Goal: Contribute content

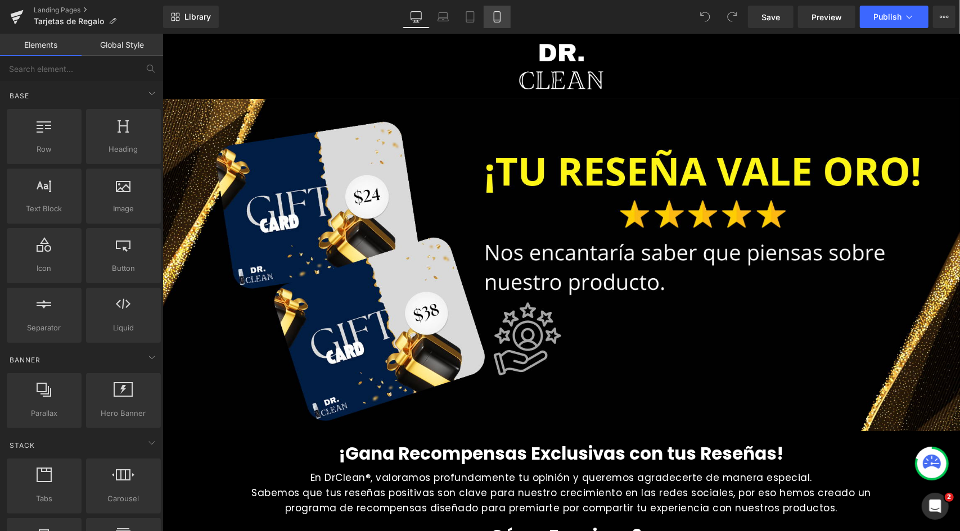
click at [493, 12] on icon at bounding box center [496, 16] width 11 height 11
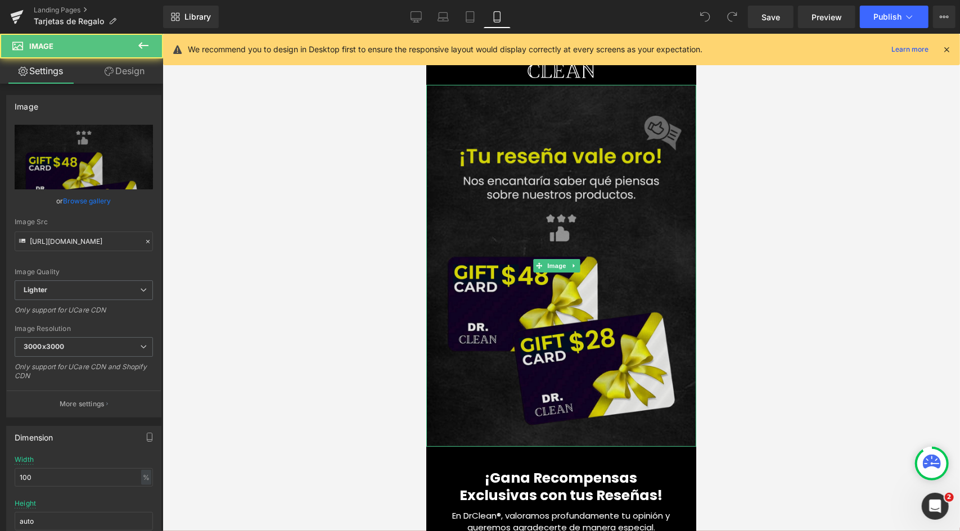
click at [530, 210] on img at bounding box center [561, 265] width 270 height 362
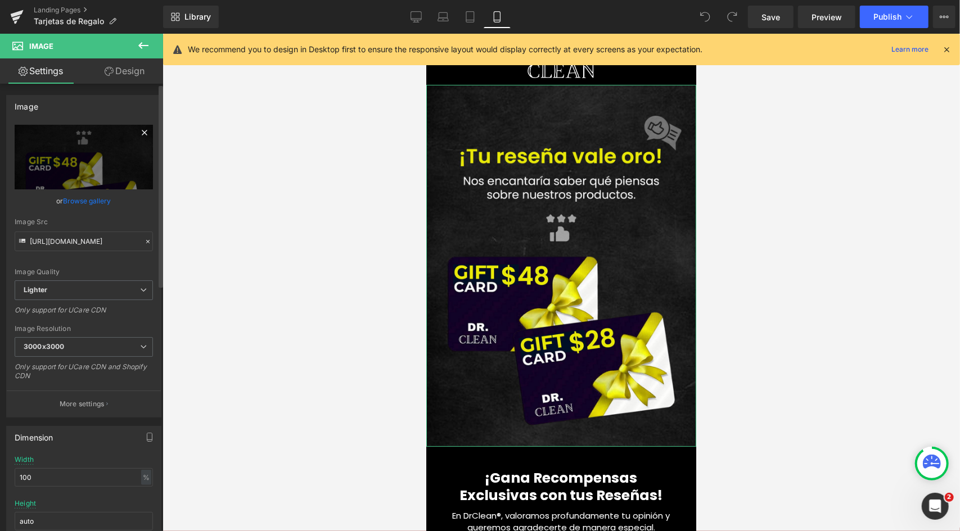
click at [145, 134] on icon at bounding box center [144, 132] width 13 height 13
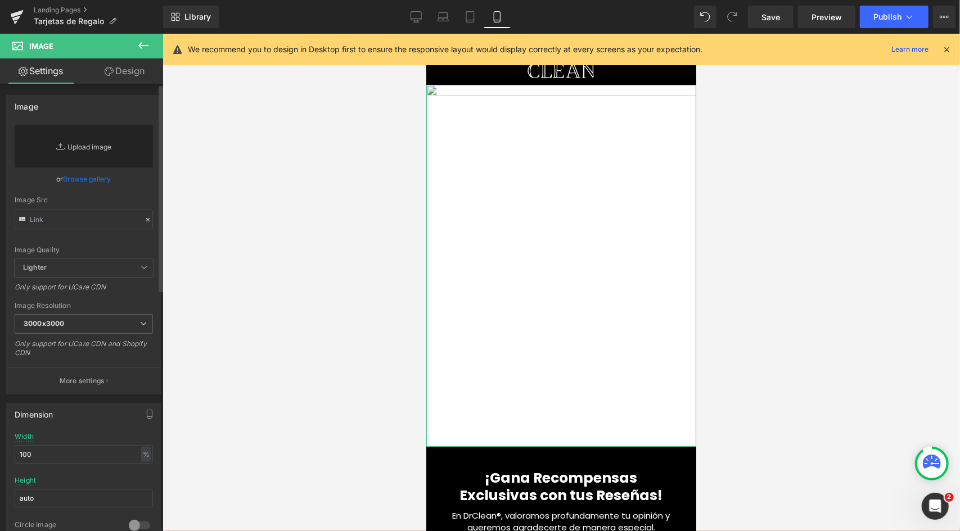
click at [88, 155] on link "Replace Image" at bounding box center [84, 146] width 138 height 43
type input "C:\fakepath\TU RESEÑA NOS IMPORTA (4.25 x 5.5 in).png"
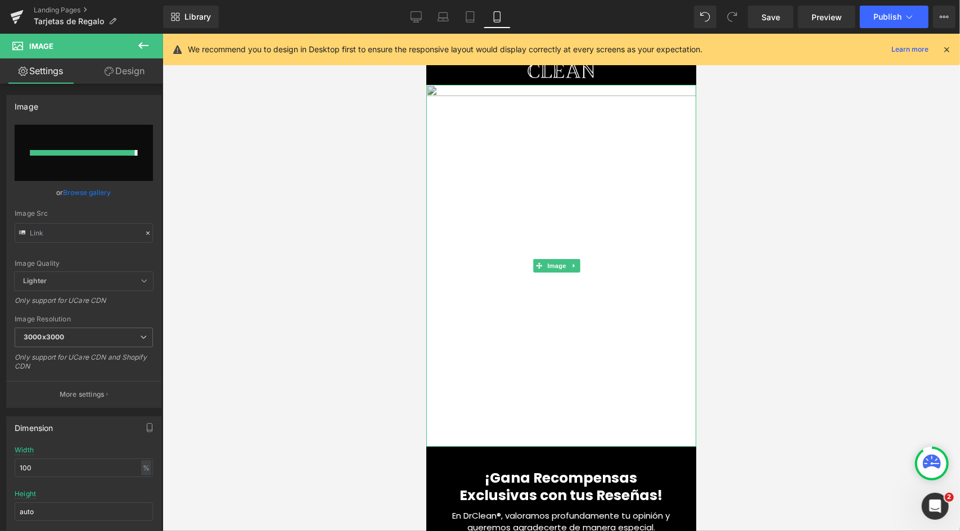
type input "[URL][DOMAIN_NAME]"
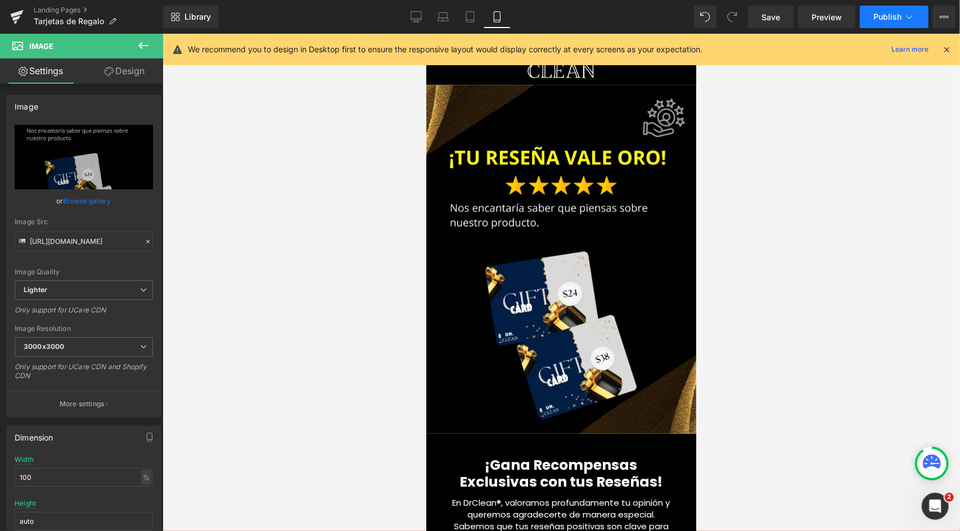
click at [888, 13] on span "Publish" at bounding box center [887, 16] width 28 height 9
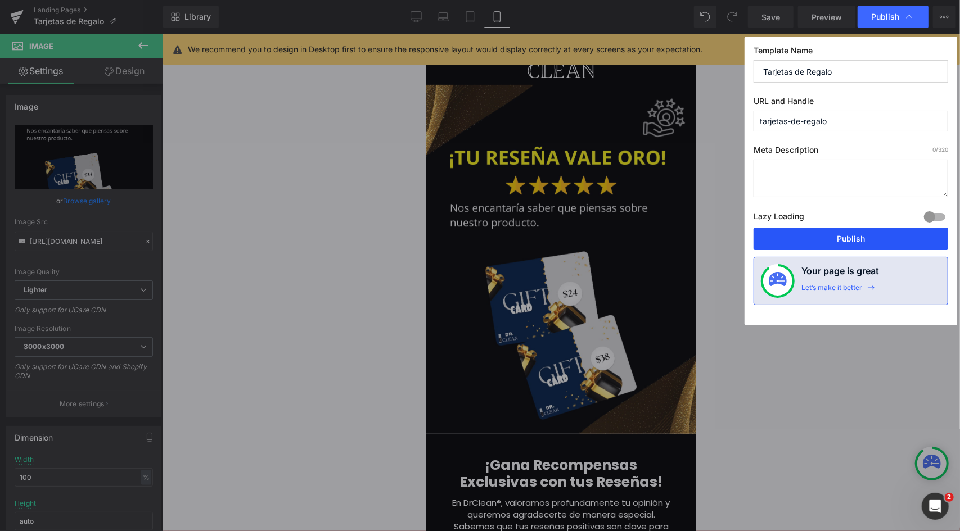
click at [824, 234] on button "Publish" at bounding box center [851, 239] width 195 height 22
